Goal: Transaction & Acquisition: Download file/media

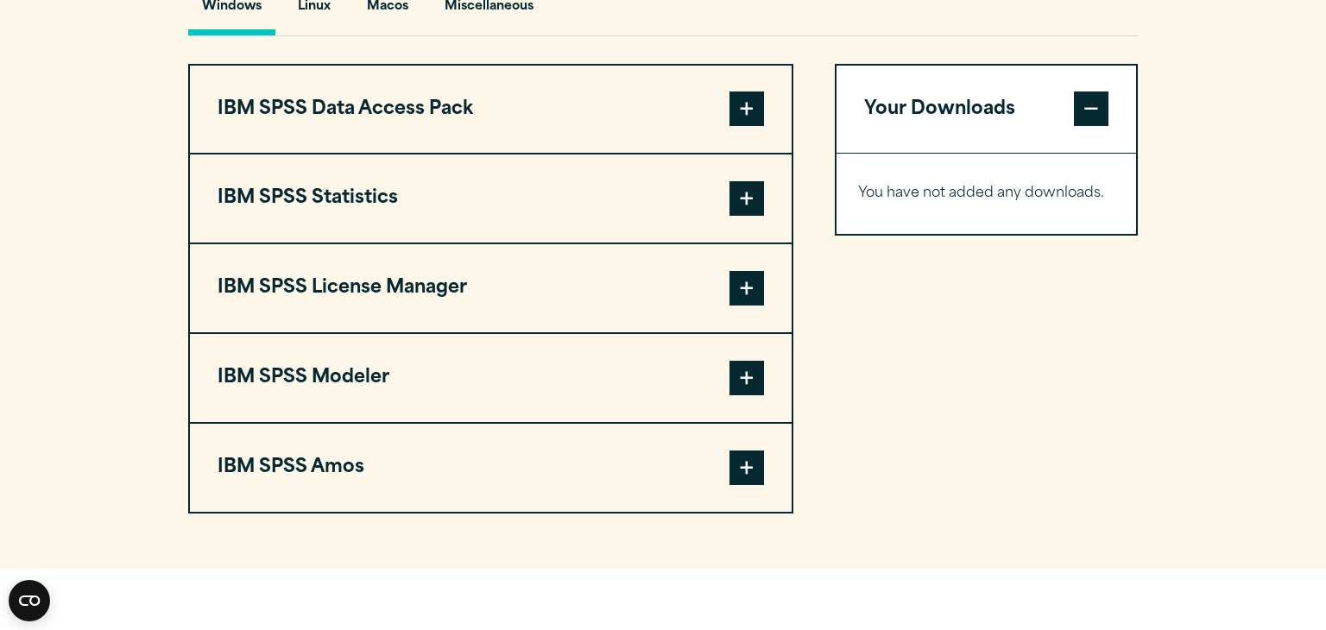
scroll to position [1312, 0]
click at [766, 233] on button "IBM SPSS Statistics" at bounding box center [491, 199] width 602 height 88
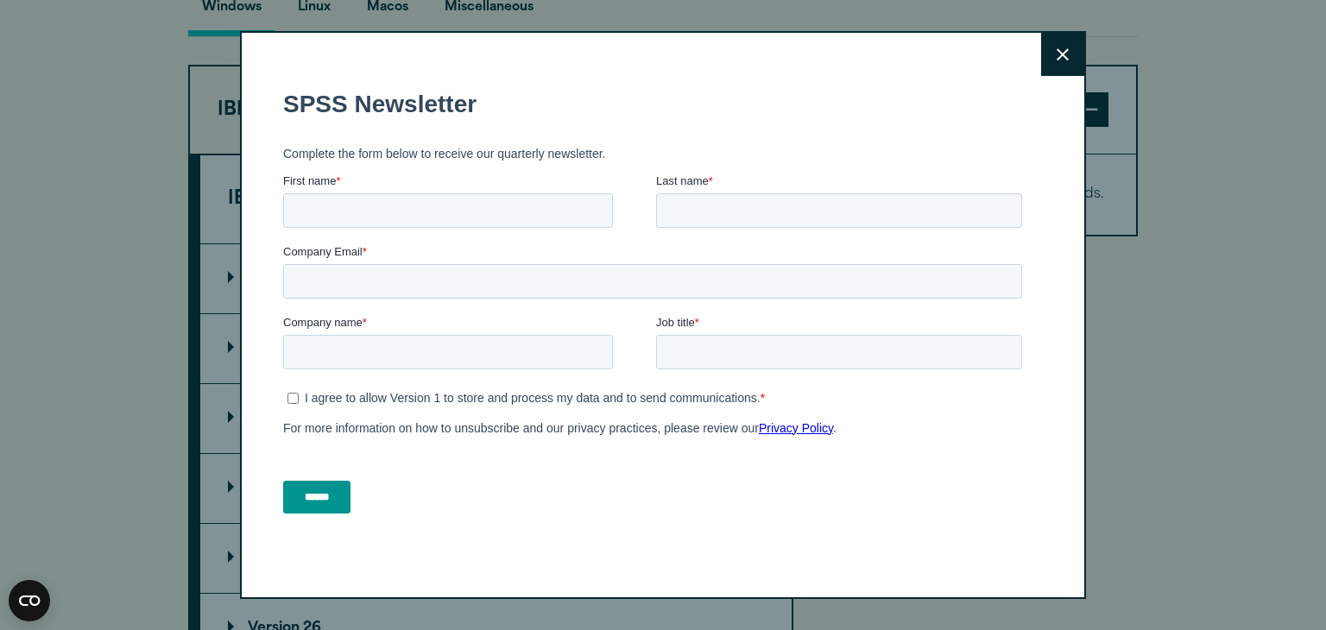
click at [1053, 63] on button "Close" at bounding box center [1062, 54] width 43 height 43
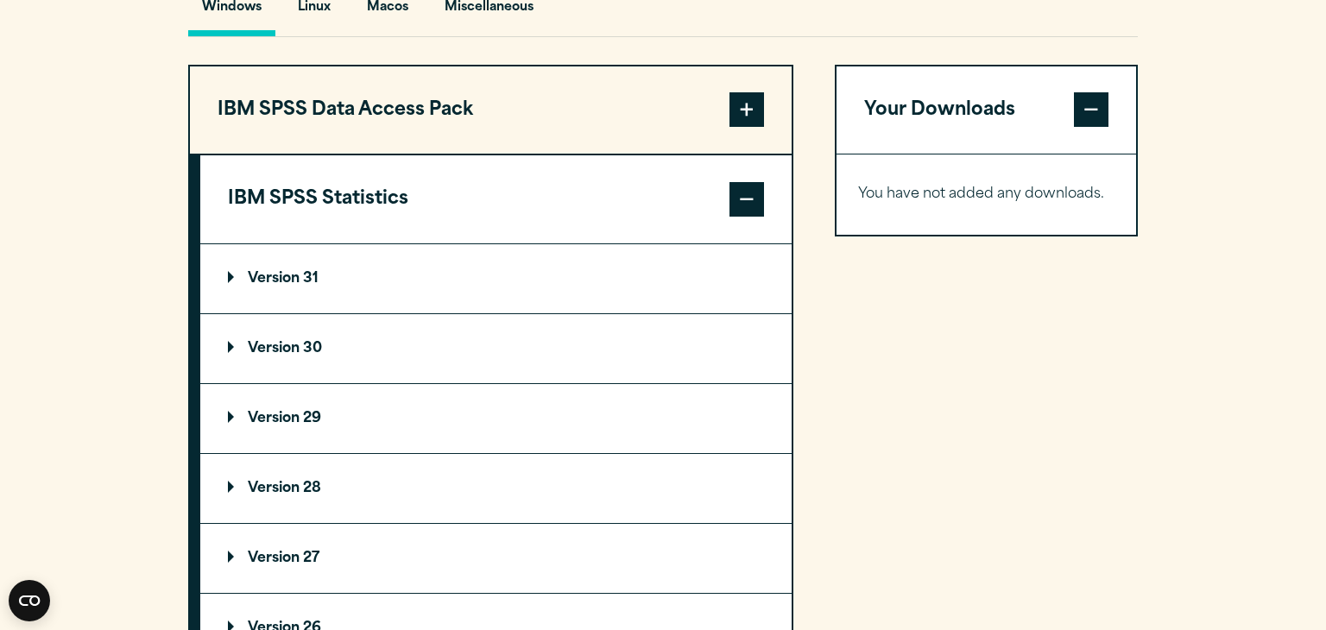
click at [437, 383] on summary "Version 30" at bounding box center [495, 348] width 591 height 69
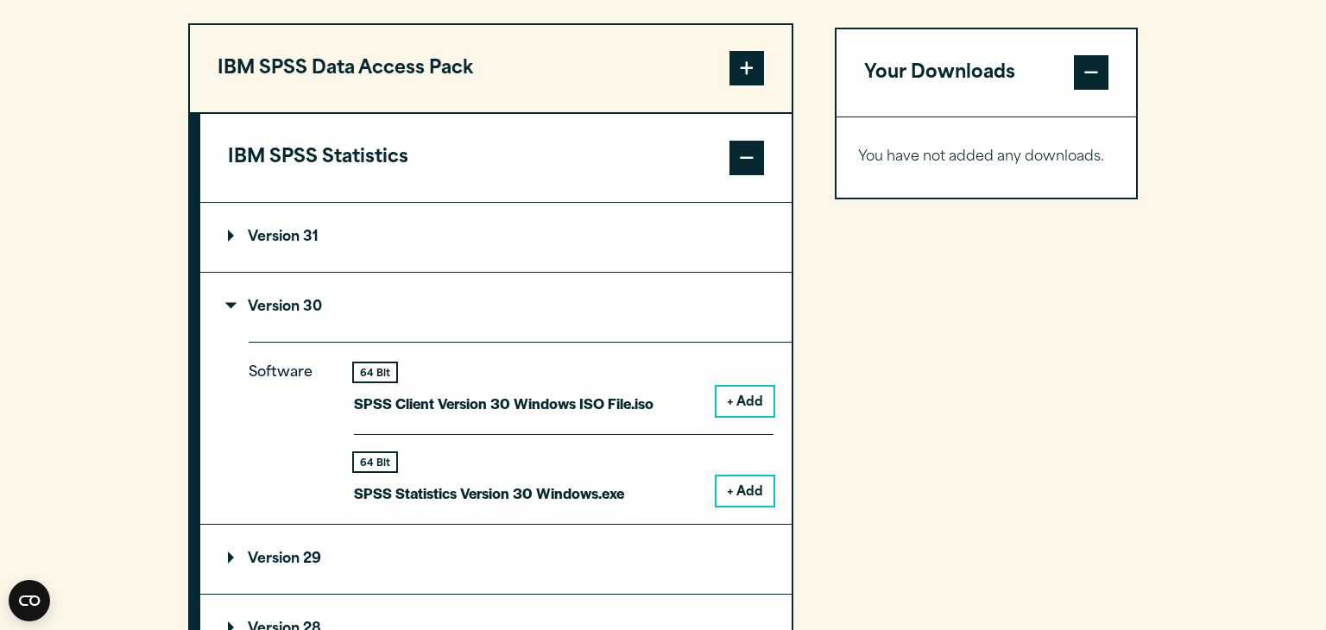
scroll to position [1381, 0]
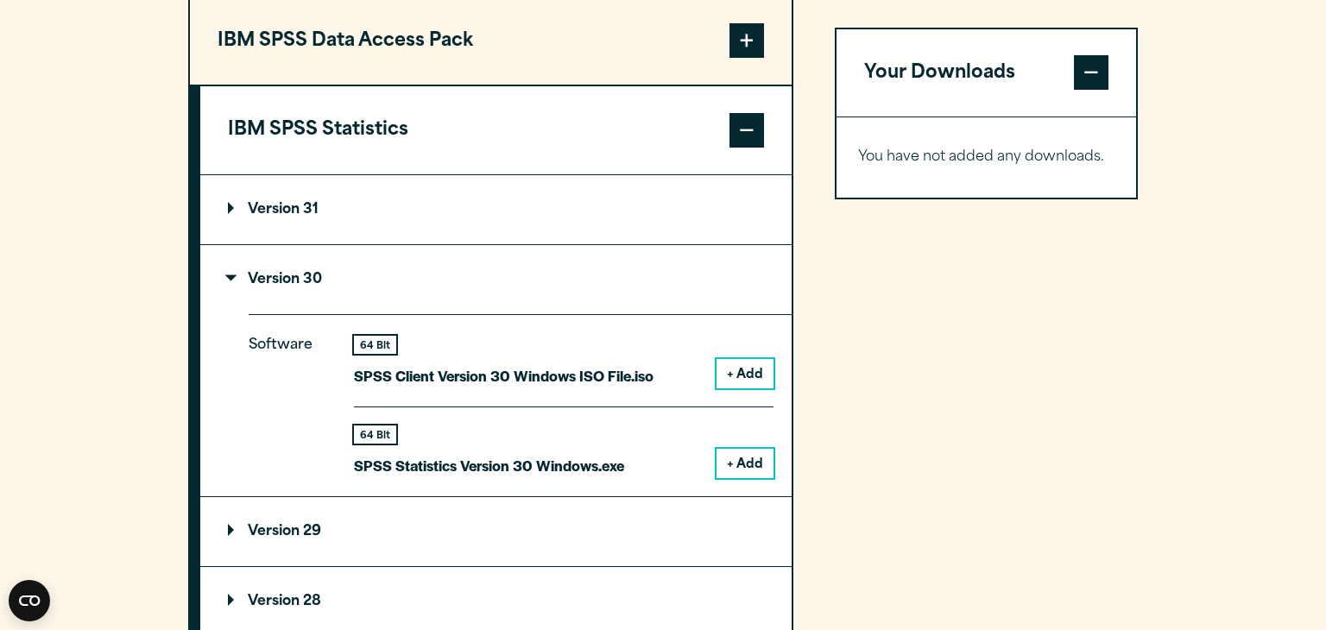
click at [748, 478] on button "+ Add" at bounding box center [745, 463] width 57 height 29
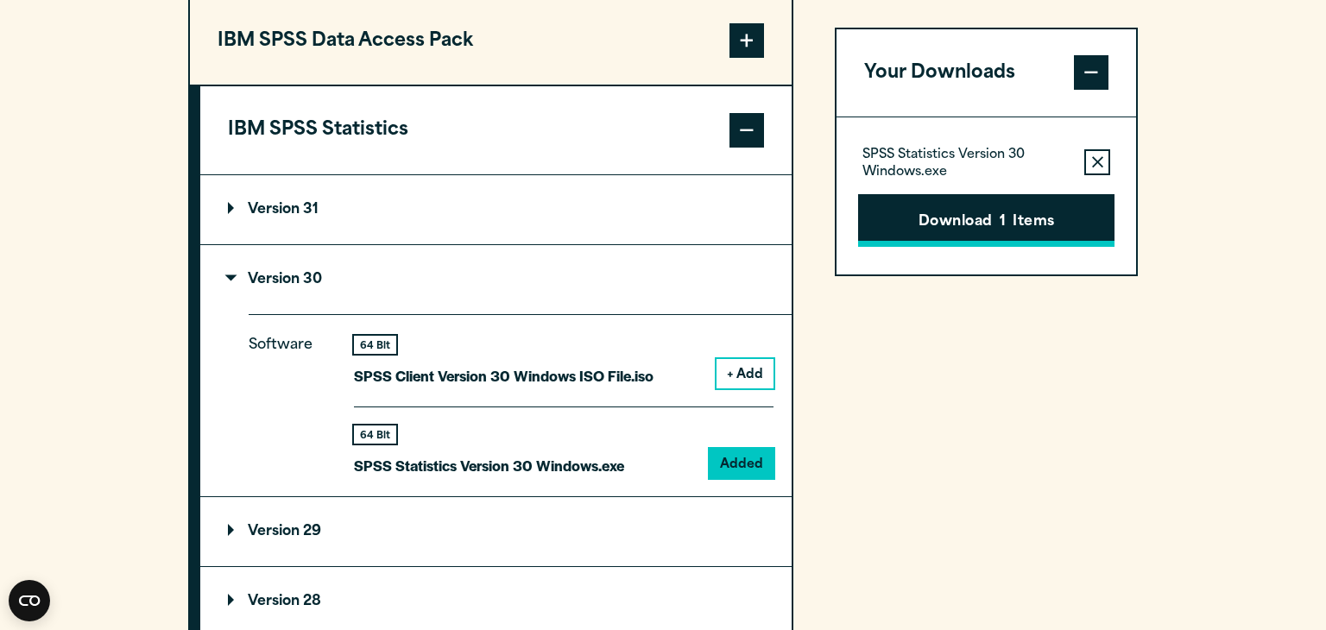
click at [1016, 230] on button "Download 1 Items" at bounding box center [986, 221] width 256 height 54
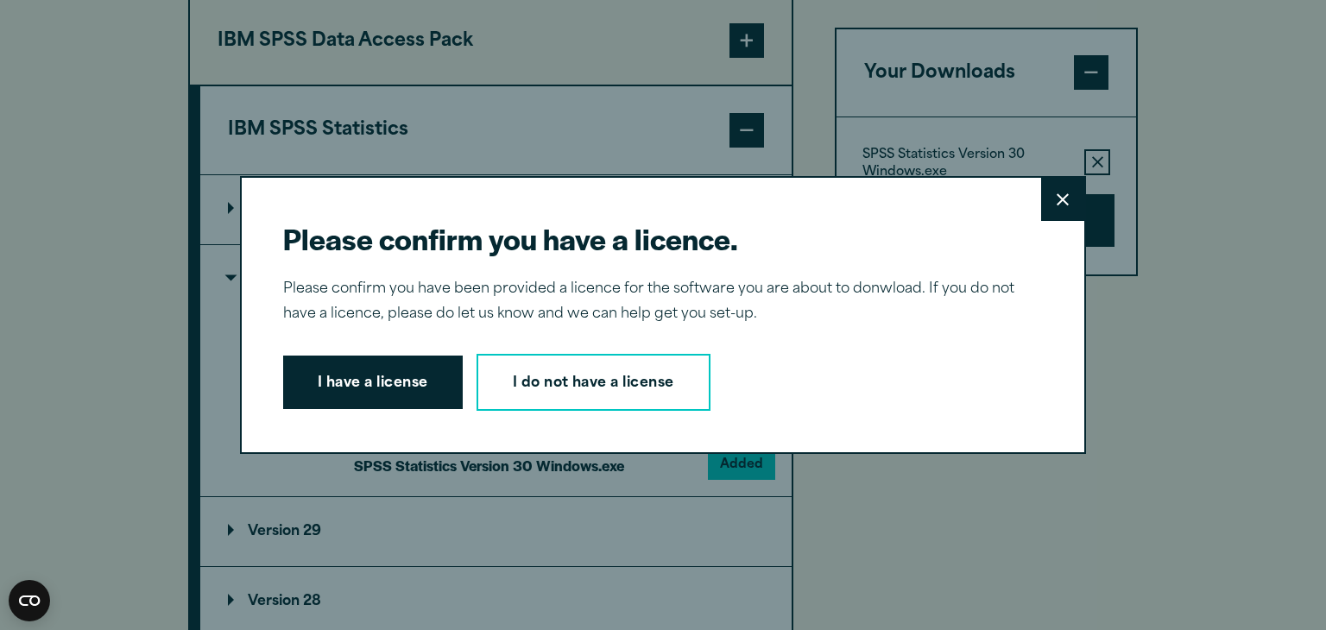
click at [1039, 194] on div "Please confirm you have a licence. Close Please confirm you have been provided …" at bounding box center [663, 315] width 846 height 278
click at [1053, 187] on button "Close" at bounding box center [1062, 199] width 43 height 43
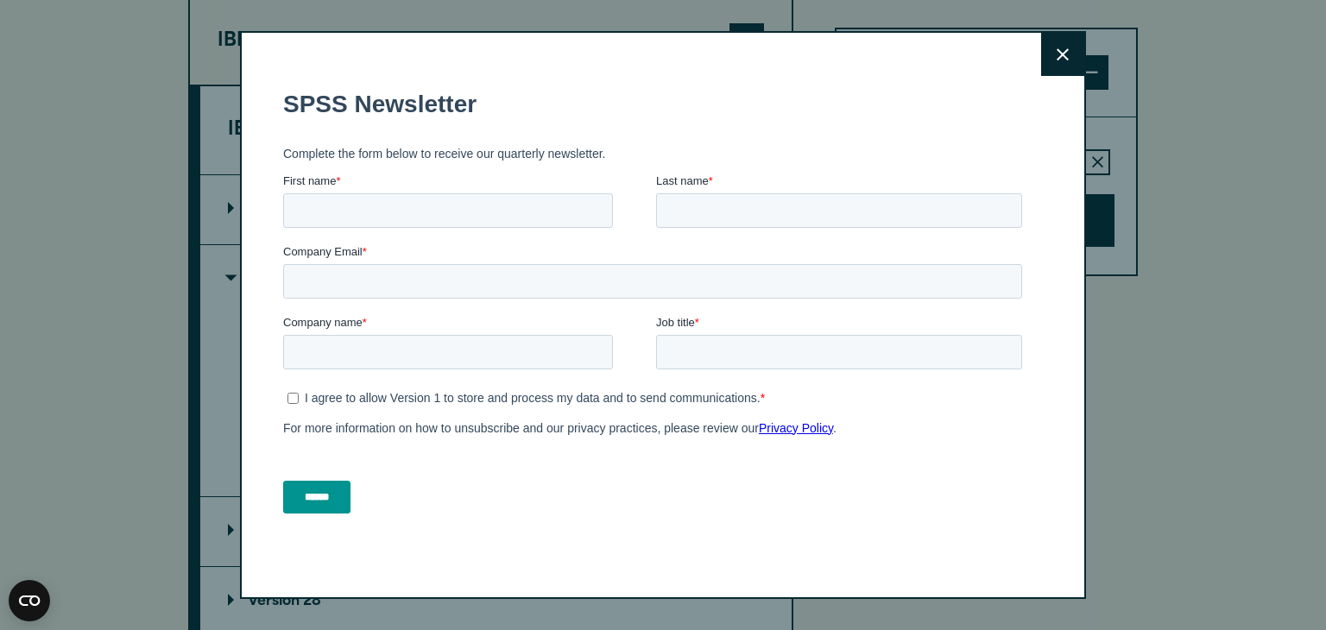
click at [1085, 47] on div "Close" at bounding box center [663, 315] width 846 height 568
click at [1083, 47] on button "Close" at bounding box center [1062, 54] width 43 height 43
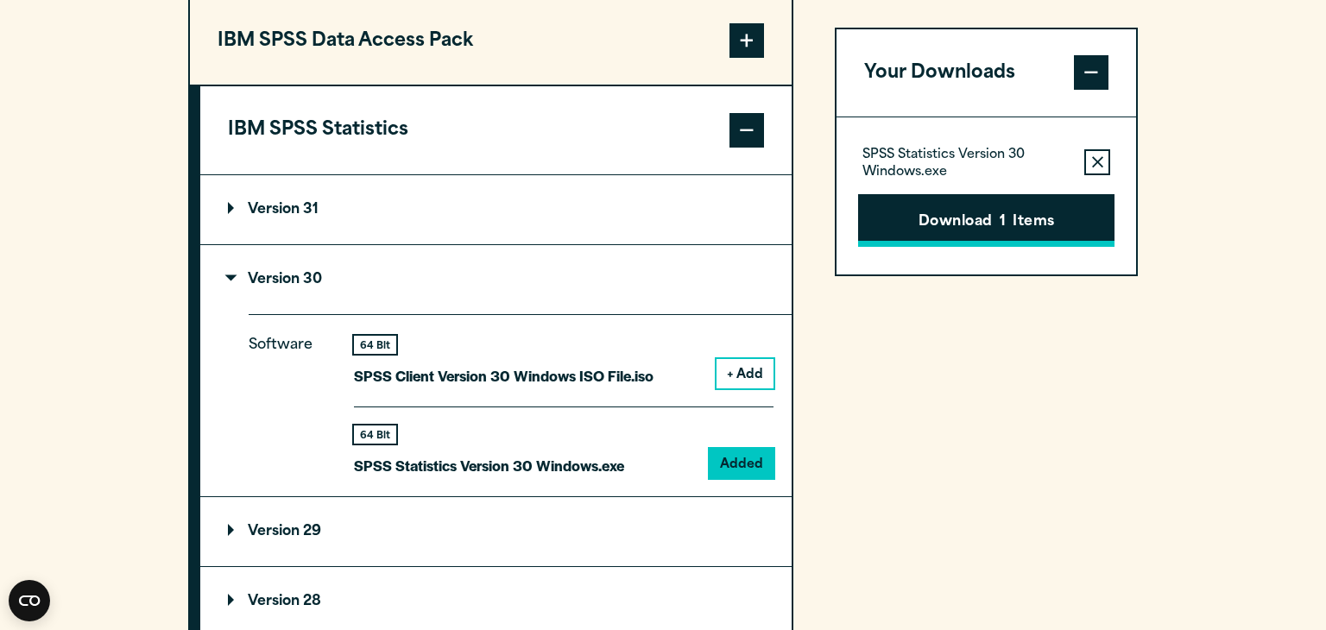
click at [942, 205] on button "Download 1 Items" at bounding box center [986, 221] width 256 height 54
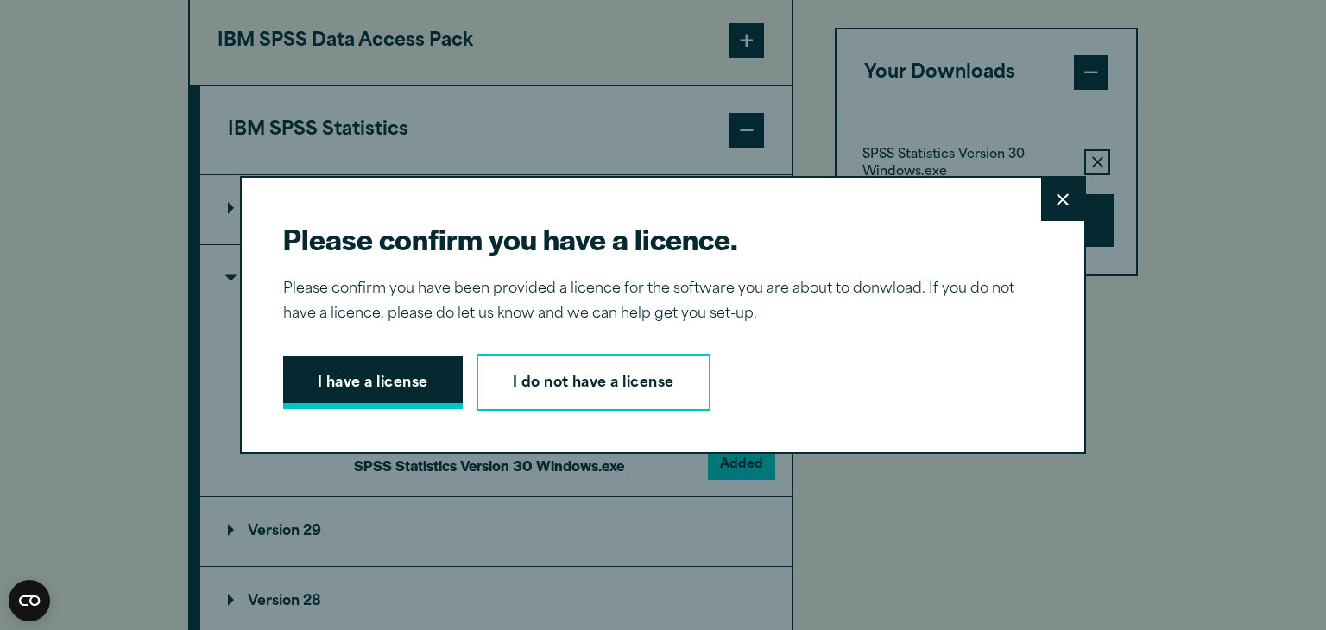
click at [433, 359] on button "I have a license" at bounding box center [373, 383] width 180 height 54
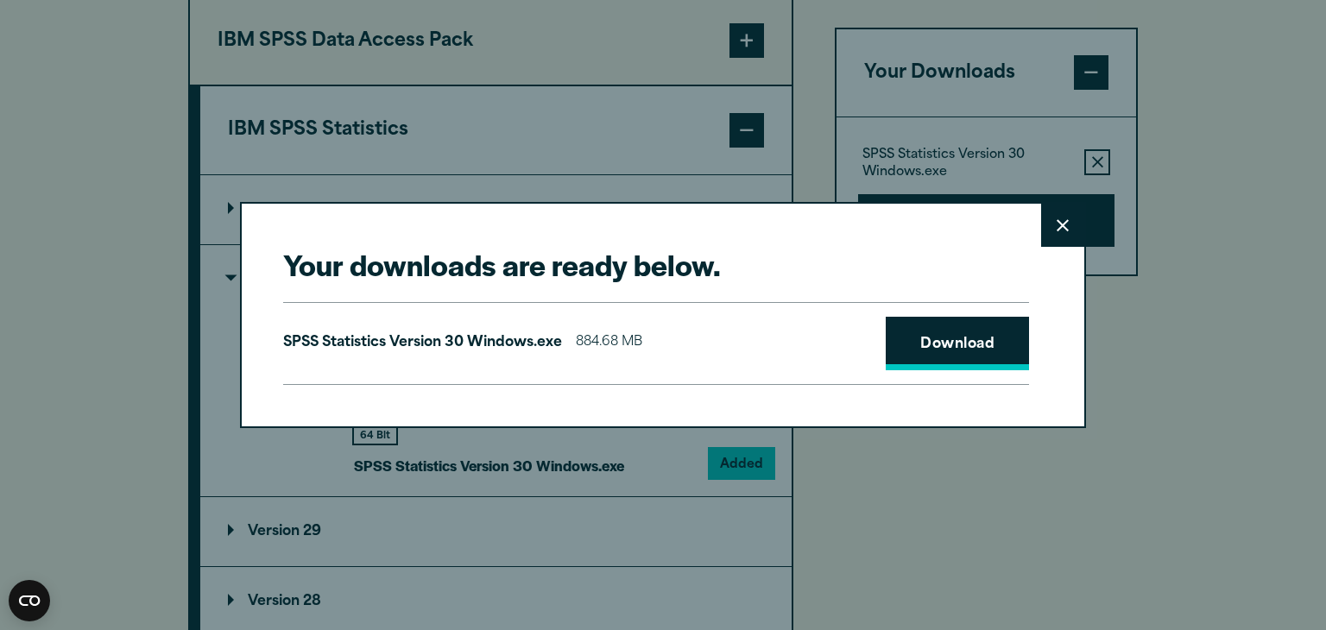
click at [962, 362] on link "Download" at bounding box center [957, 344] width 143 height 54
